Goal: Task Accomplishment & Management: Use online tool/utility

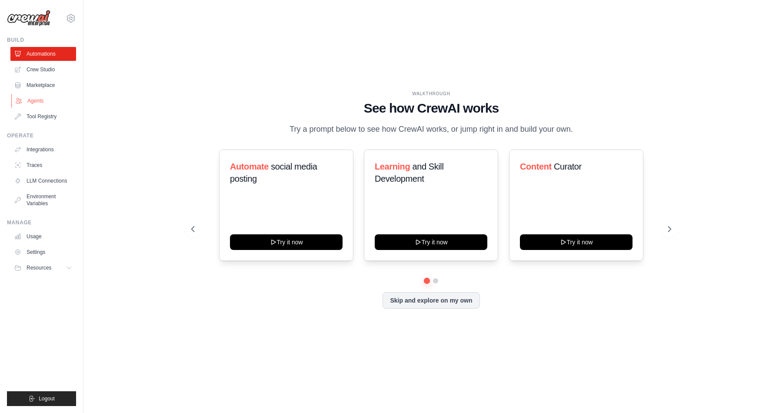
click at [44, 103] on link "Agents" at bounding box center [44, 101] width 66 height 14
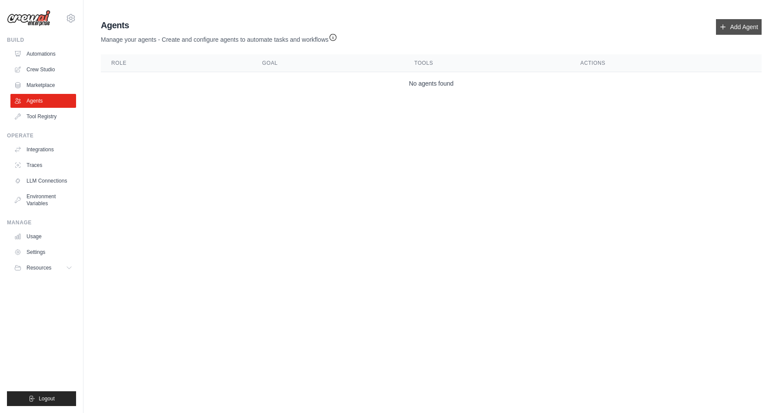
drag, startPoint x: 739, startPoint y: 28, endPoint x: 734, endPoint y: 29, distance: 5.3
click at [739, 28] on link "Add Agent" at bounding box center [739, 27] width 46 height 16
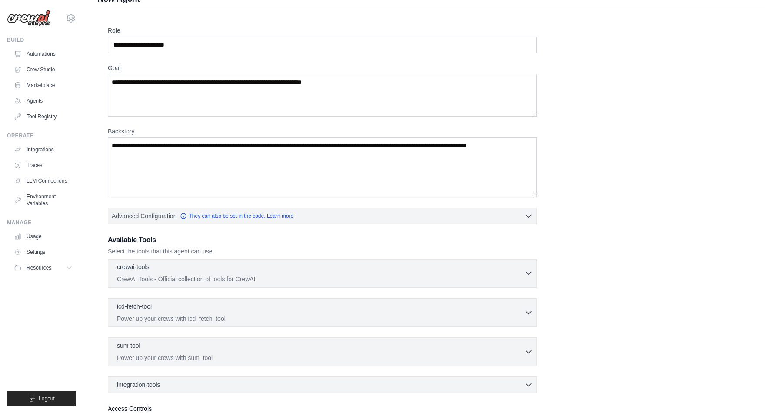
scroll to position [45, 0]
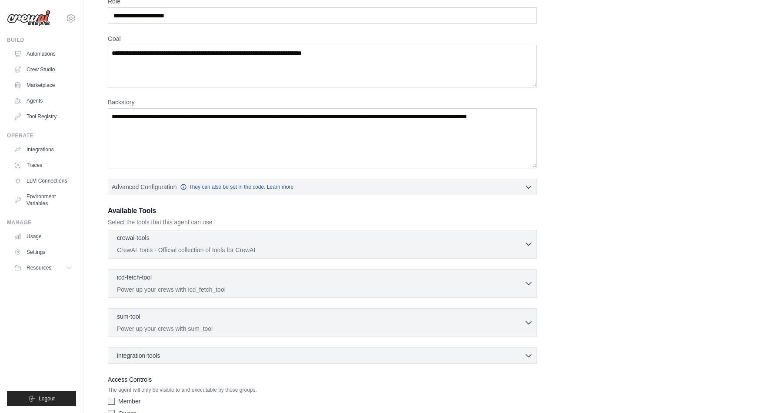
click at [364, 235] on div "crewai-tools 0 selected" at bounding box center [321, 239] width 408 height 10
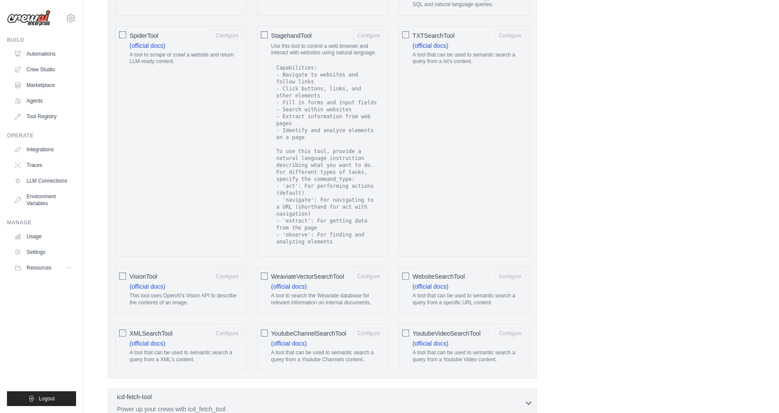
scroll to position [1584, 0]
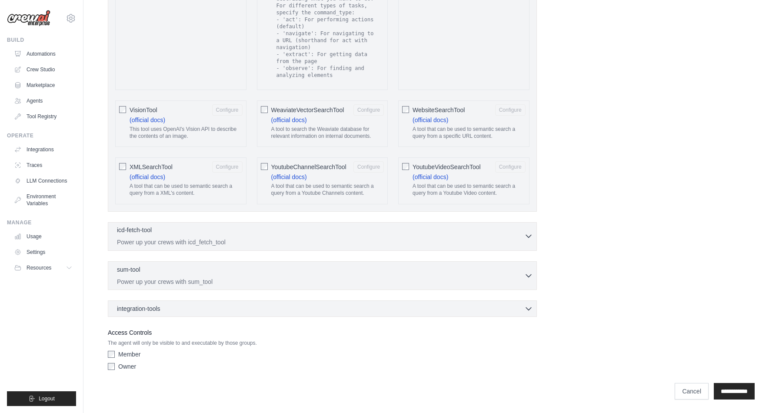
click at [354, 240] on p "Power up your crews with icd_fetch_tool" at bounding box center [321, 242] width 408 height 9
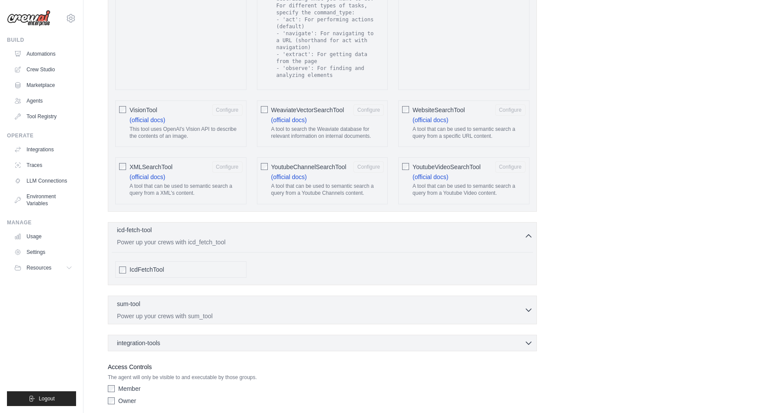
scroll to position [1619, 0]
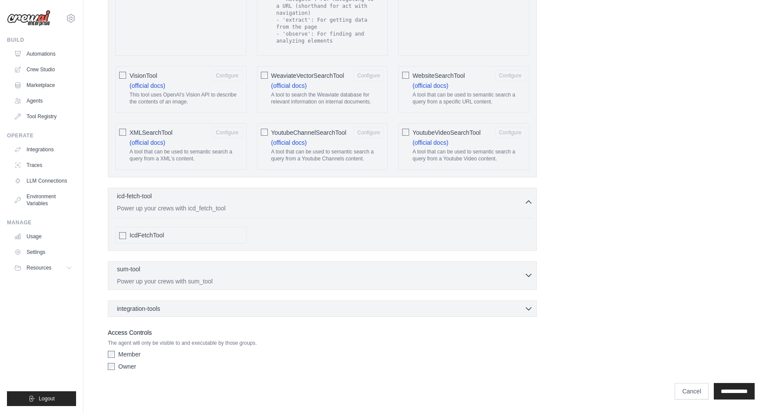
click at [341, 268] on div "sum-tool 0 selected" at bounding box center [321, 270] width 408 height 10
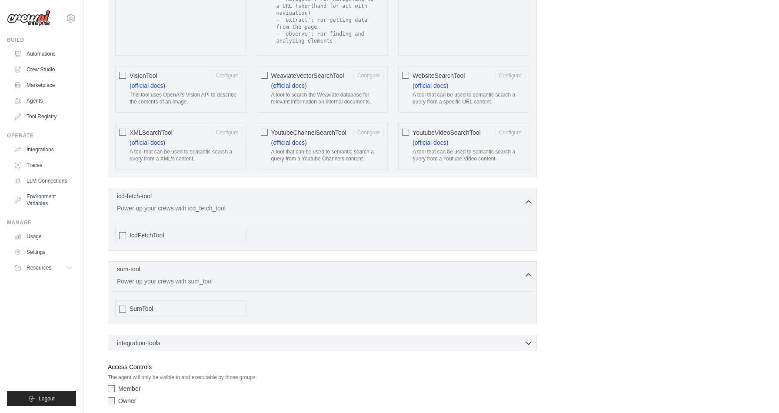
scroll to position [1653, 0]
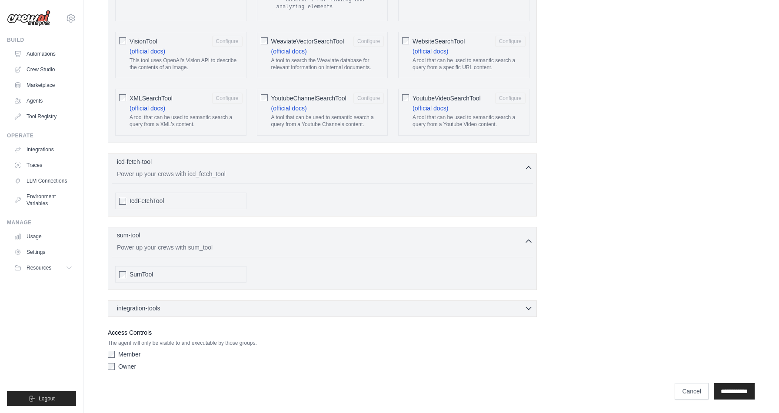
click at [352, 307] on div "integration-tools 0 selected" at bounding box center [325, 308] width 416 height 9
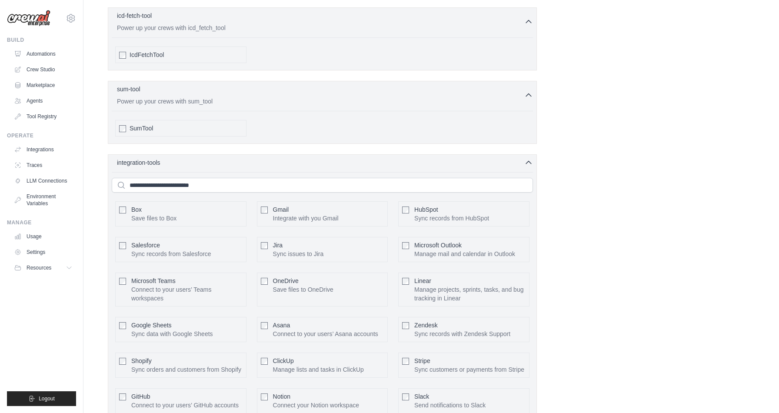
scroll to position [1903, 0]
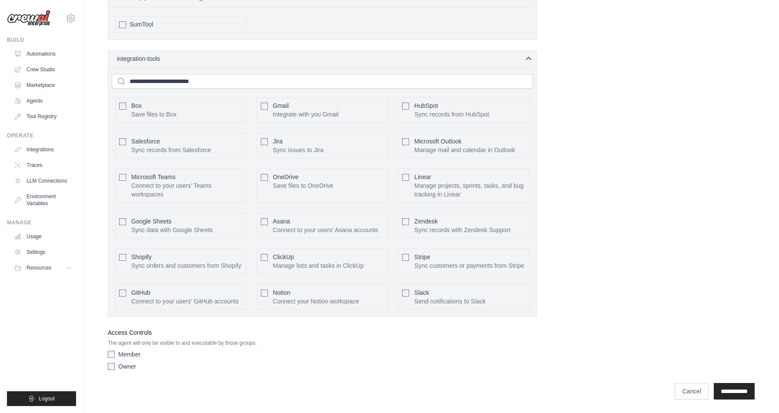
click at [410, 294] on div "Slack Send notifications to Slack Configure" at bounding box center [463, 296] width 131 height 25
click at [505, 297] on button "Configure" at bounding box center [510, 296] width 30 height 11
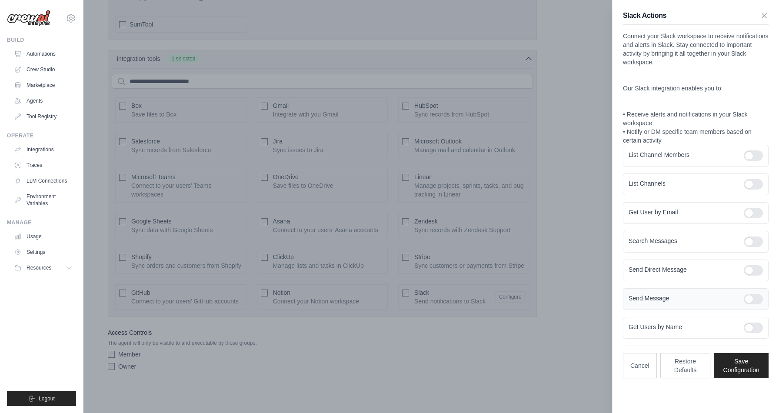
click at [746, 297] on div at bounding box center [753, 299] width 19 height 10
click at [736, 367] on button "Save Configuration" at bounding box center [741, 365] width 55 height 25
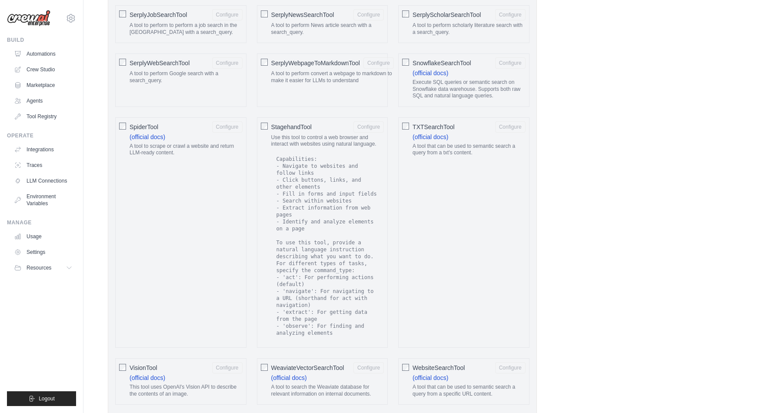
scroll to position [1293, 0]
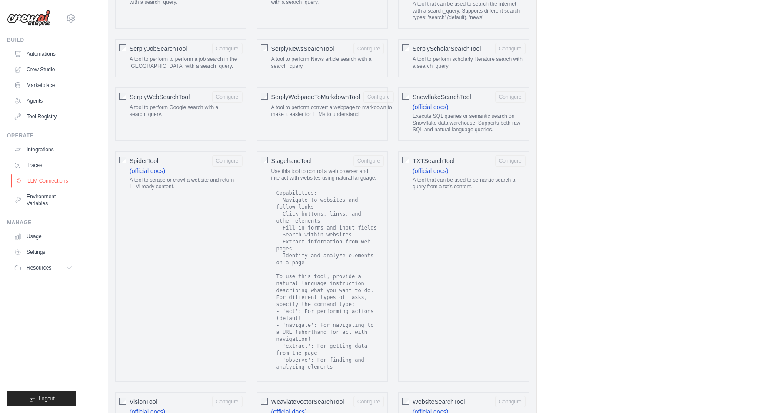
click at [53, 175] on link "LLM Connections" at bounding box center [44, 181] width 66 height 14
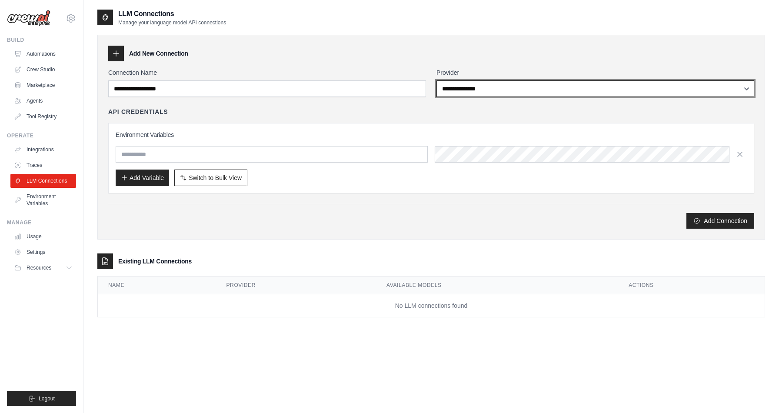
click at [549, 90] on select "**********" at bounding box center [596, 88] width 318 height 17
click at [488, 92] on select "**********" at bounding box center [596, 88] width 318 height 17
select select "******"
click at [437, 80] on select "**********" at bounding box center [596, 88] width 318 height 17
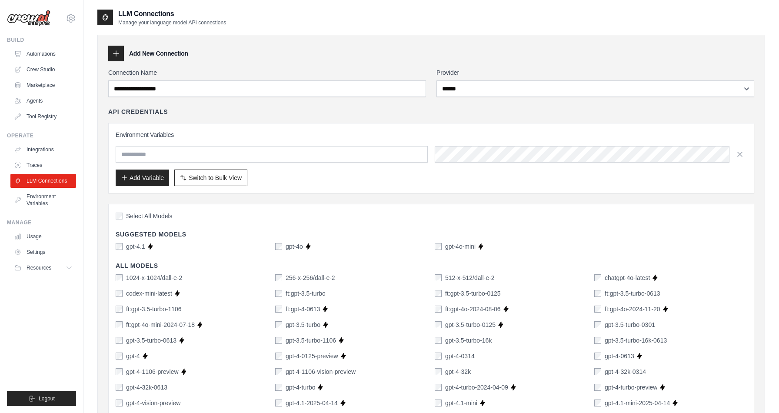
click at [385, 108] on div "API Credentials" at bounding box center [431, 111] width 646 height 9
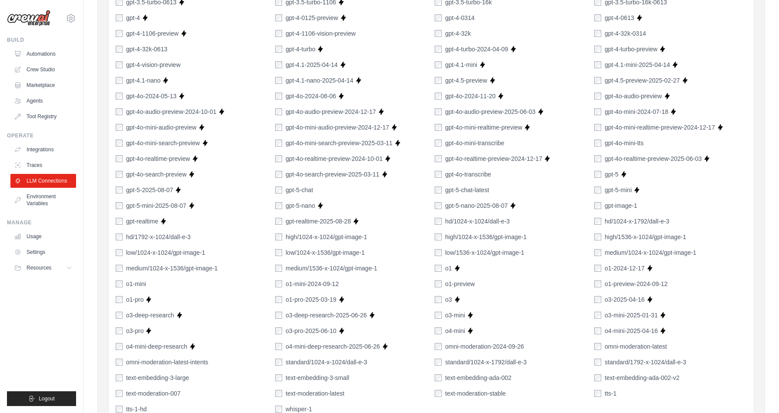
scroll to position [367, 0]
